Goal: Task Accomplishment & Management: Use online tool/utility

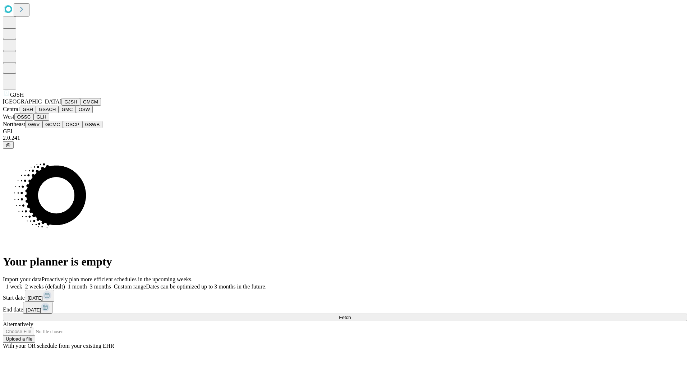
click at [61, 106] on button "GJSH" at bounding box center [70, 102] width 19 height 8
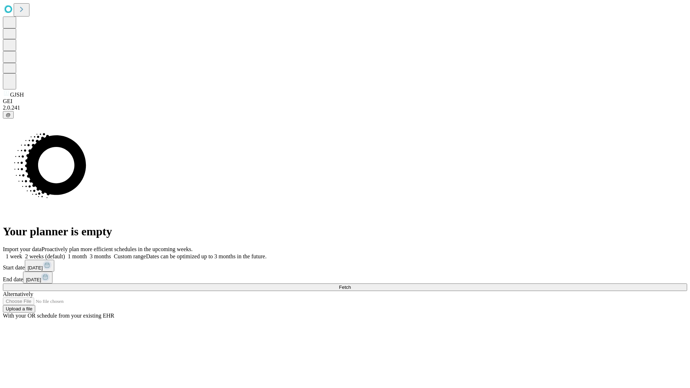
click at [22, 253] on label "1 week" at bounding box center [12, 256] width 19 height 6
click at [351, 285] on span "Fetch" at bounding box center [345, 287] width 12 height 5
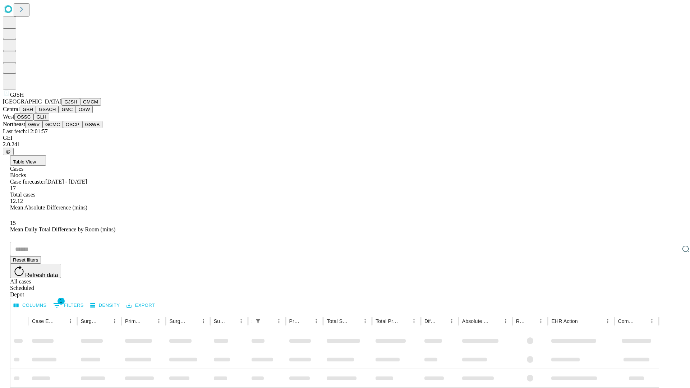
click at [80, 106] on button "GMCM" at bounding box center [90, 102] width 21 height 8
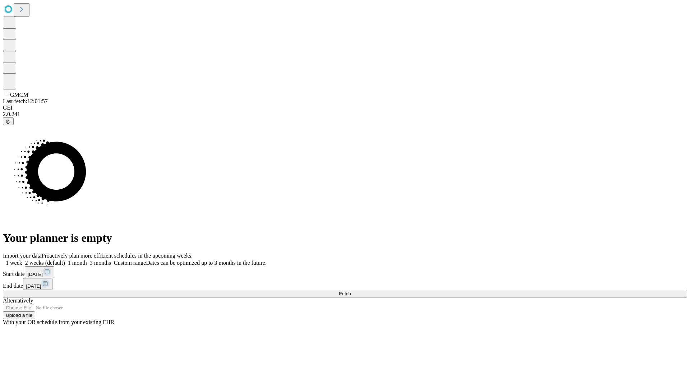
click at [22, 260] on label "1 week" at bounding box center [12, 263] width 19 height 6
click at [351, 291] on span "Fetch" at bounding box center [345, 293] width 12 height 5
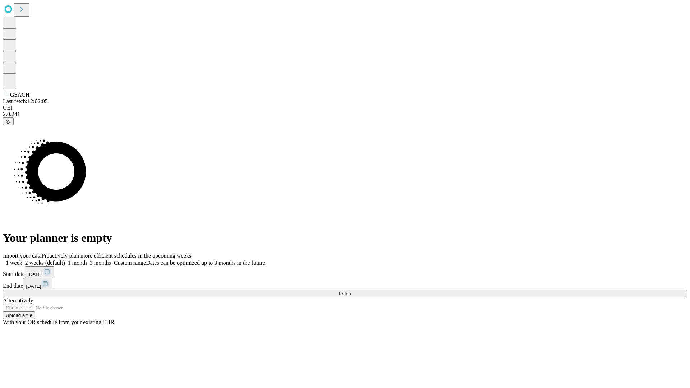
click at [22, 260] on label "1 week" at bounding box center [12, 263] width 19 height 6
click at [351, 291] on span "Fetch" at bounding box center [345, 293] width 12 height 5
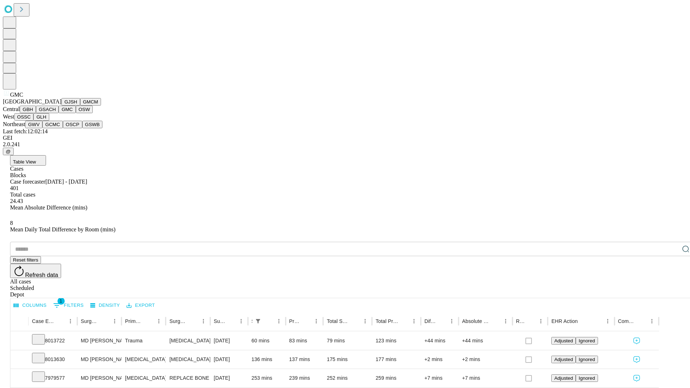
click at [76, 113] on button "OSW" at bounding box center [84, 110] width 17 height 8
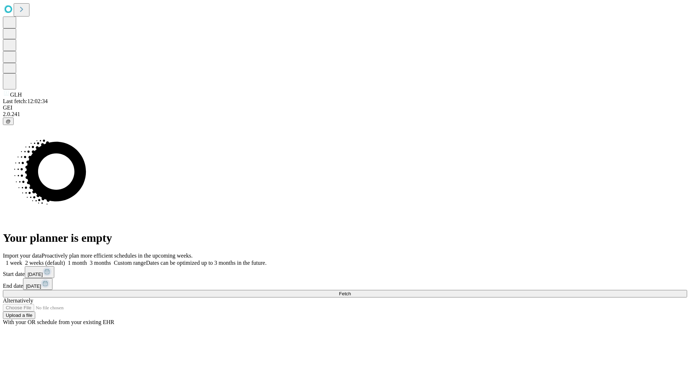
click at [22, 260] on label "1 week" at bounding box center [12, 263] width 19 height 6
click at [351, 291] on span "Fetch" at bounding box center [345, 293] width 12 height 5
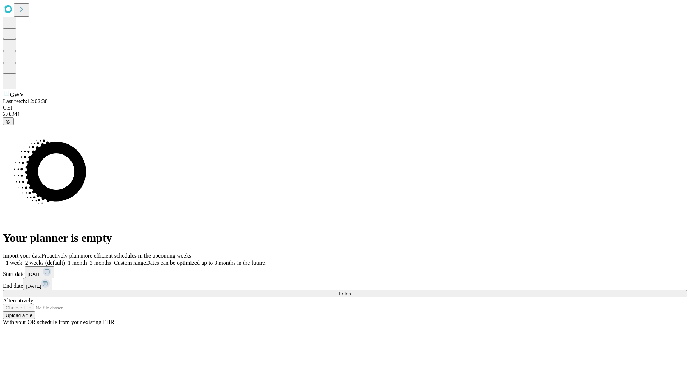
click at [22, 260] on label "1 week" at bounding box center [12, 263] width 19 height 6
click at [351, 291] on span "Fetch" at bounding box center [345, 293] width 12 height 5
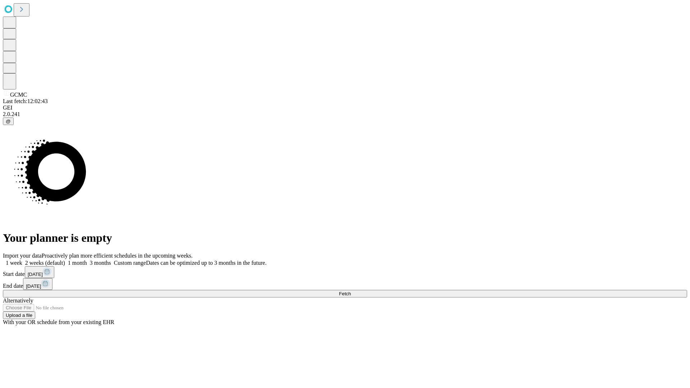
click at [22, 260] on label "1 week" at bounding box center [12, 263] width 19 height 6
click at [351, 291] on span "Fetch" at bounding box center [345, 293] width 12 height 5
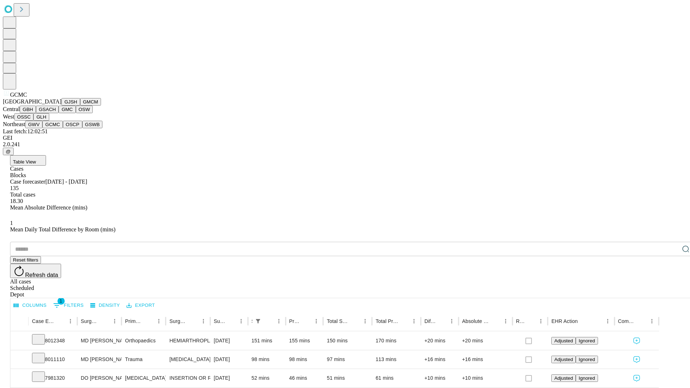
click at [63, 128] on button "OSCP" at bounding box center [72, 125] width 19 height 8
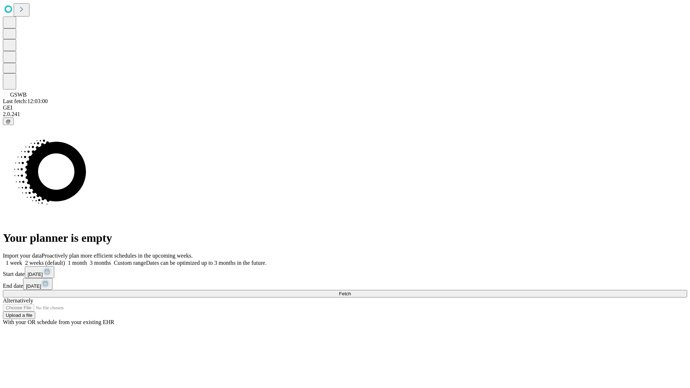
click at [22, 260] on label "1 week" at bounding box center [12, 263] width 19 height 6
click at [351, 291] on span "Fetch" at bounding box center [345, 293] width 12 height 5
